Goal: Complete application form: Complete application form

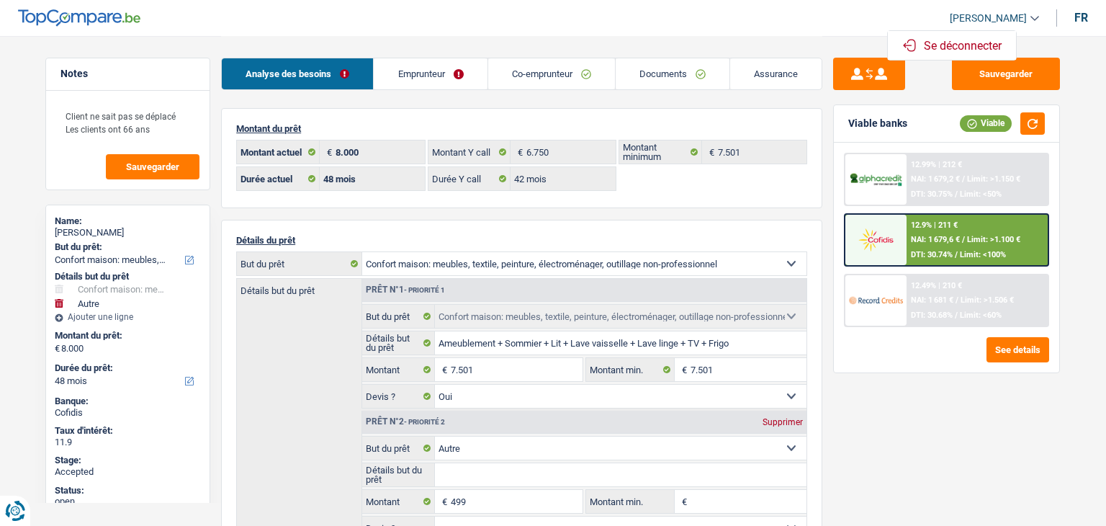
select select "household"
select select "other"
select select "48"
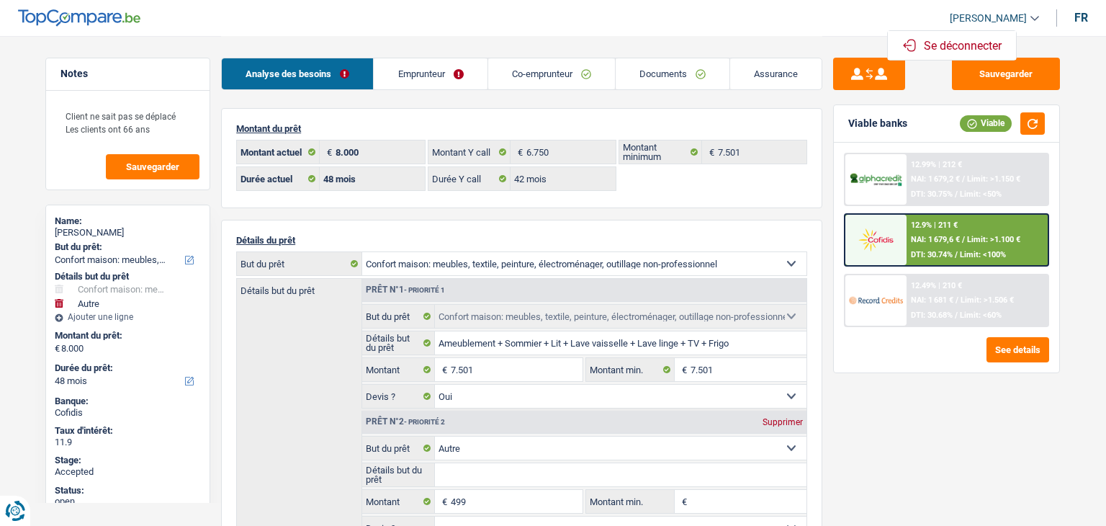
select select "42"
select select "household"
select select "yes"
select select "other"
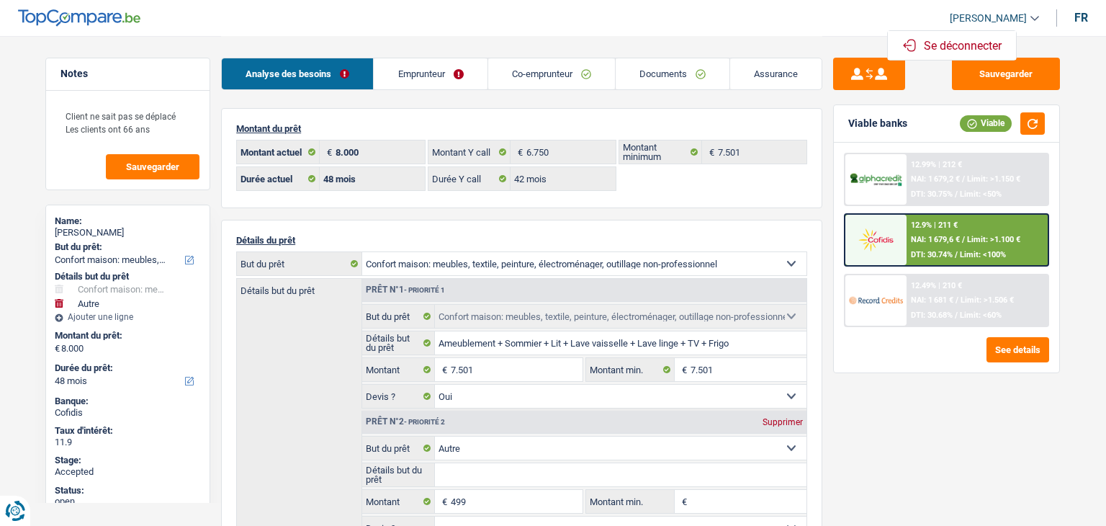
select select "48"
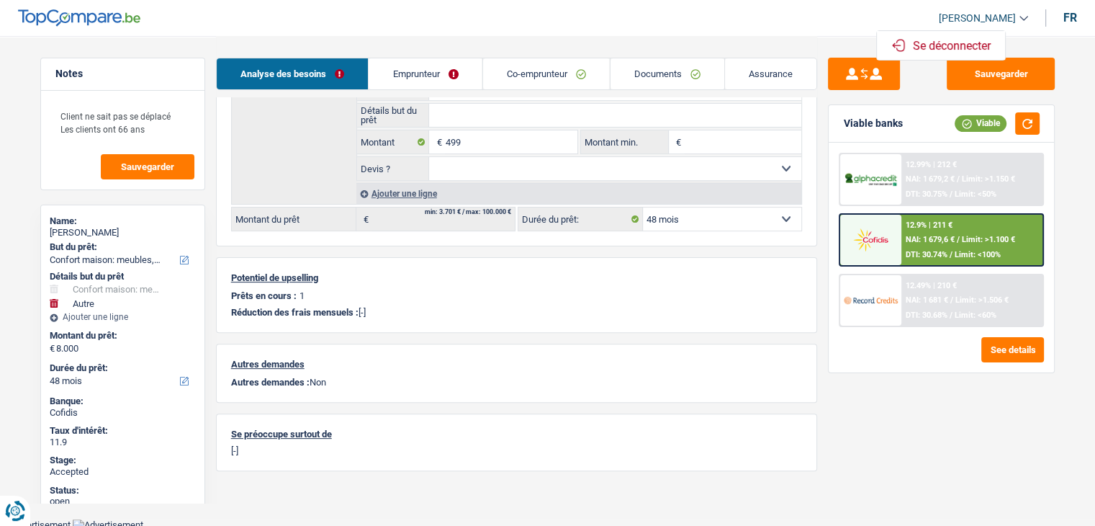
scroll to position [359, 0]
click at [1021, 18] on link "[PERSON_NAME]" at bounding box center [977, 18] width 101 height 24
